Goal: Navigation & Orientation: Find specific page/section

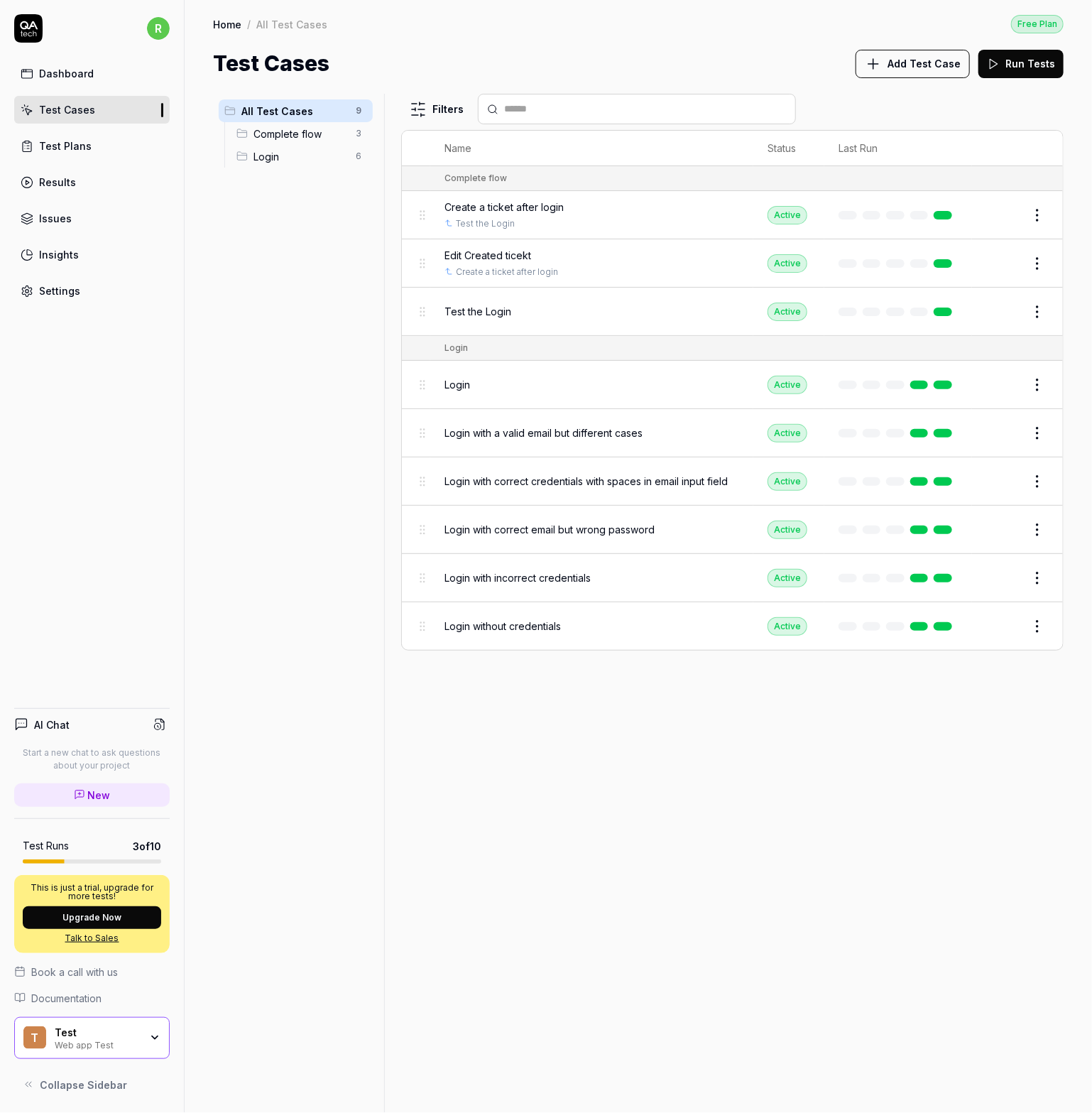
click at [363, 110] on html "r Dashboard Test Cases Test Plans Results Issues Insights Settings AI Chat Star…" at bounding box center [546, 556] width 1092 height 1113
click at [362, 130] on html "r Dashboard Test Cases Test Plans Results Issues Insights Settings AI Chat Star…" at bounding box center [546, 556] width 1092 height 1113
click at [253, 383] on html "r Dashboard Test Cases Test Plans Results Issues Insights Settings AI Chat Star…" at bounding box center [546, 556] width 1092 height 1113
click at [363, 160] on html "r Dashboard Test Cases Test Plans Results Issues Insights Settings AI Chat Star…" at bounding box center [546, 556] width 1092 height 1113
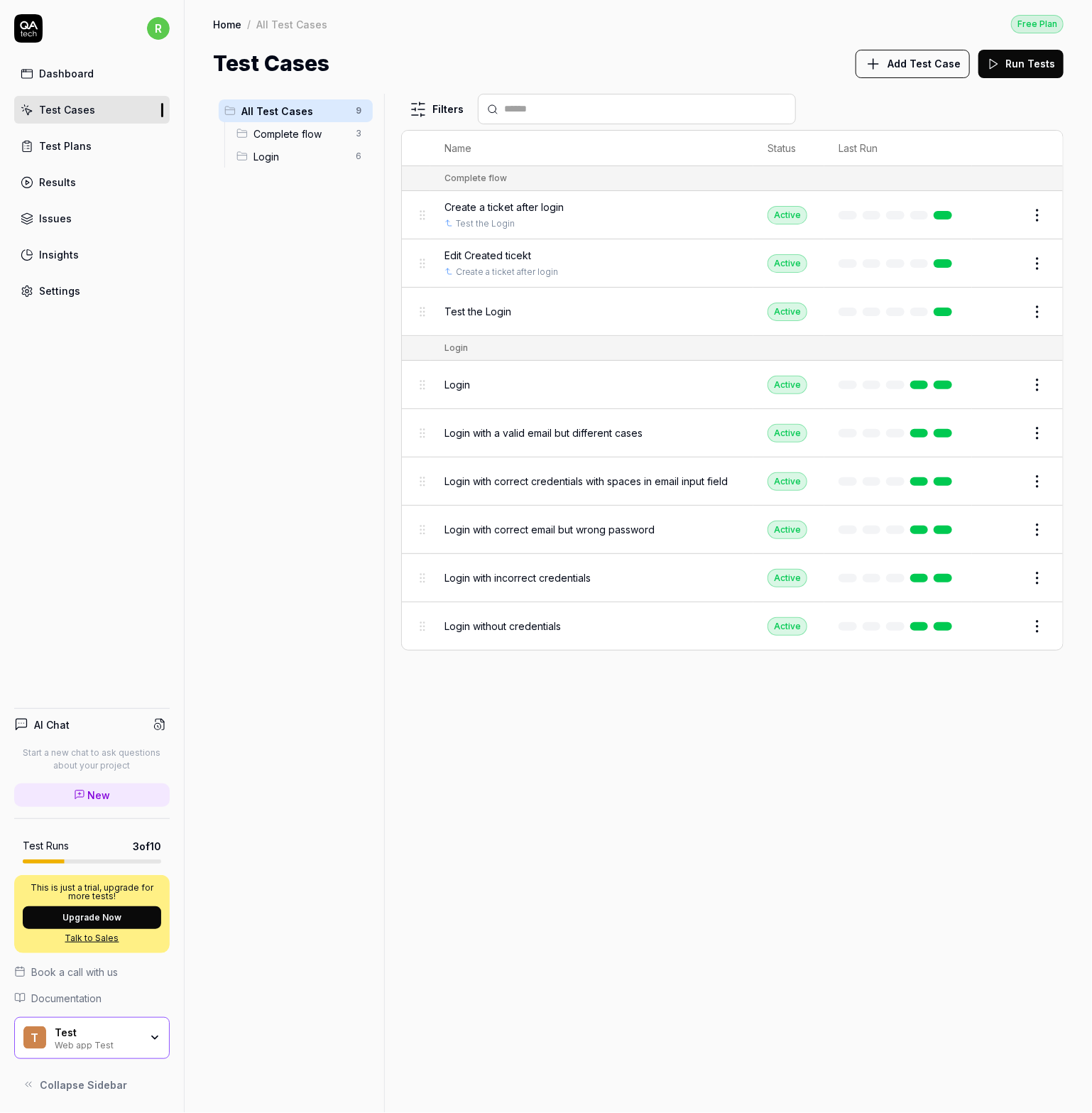
click at [241, 533] on html "r Dashboard Test Cases Test Plans Results Issues Insights Settings AI Chat Star…" at bounding box center [546, 556] width 1092 height 1113
